Goal: Book appointment/travel/reservation

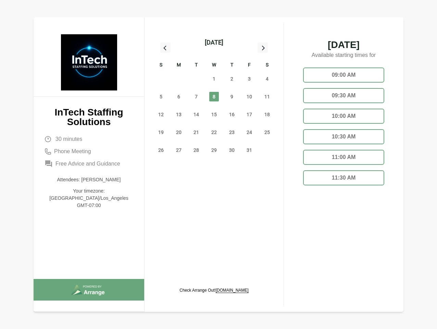
click at [214, 98] on span "8" at bounding box center [214, 97] width 10 height 10
click at [214, 42] on div "[DATE]" at bounding box center [214, 43] width 19 height 10
click at [161, 79] on div "28" at bounding box center [161, 79] width 18 height 18
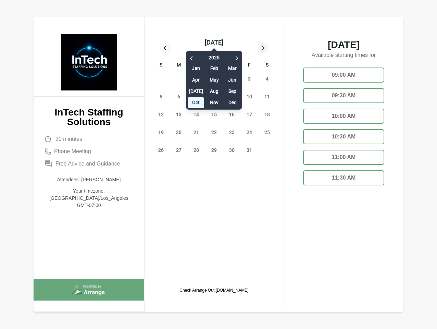
click at [179, 79] on div "29" at bounding box center [179, 79] width 18 height 18
click at [196, 79] on div "[DATE] Feb Mar Apr May Jun [DATE] Aug Sep Oct Nov Dec" at bounding box center [214, 78] width 56 height 62
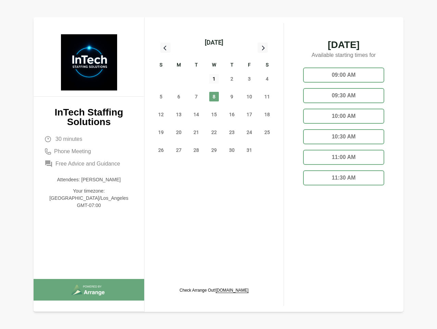
click at [214, 79] on span "1" at bounding box center [214, 79] width 10 height 10
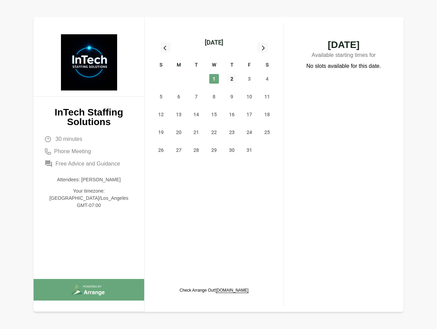
click at [232, 79] on span "2" at bounding box center [232, 79] width 10 height 10
click at [250, 79] on span "3" at bounding box center [250, 79] width 10 height 10
click at [267, 79] on span "4" at bounding box center [268, 79] width 10 height 10
click at [161, 97] on span "5" at bounding box center [161, 97] width 10 height 10
